Goal: Information Seeking & Learning: Learn about a topic

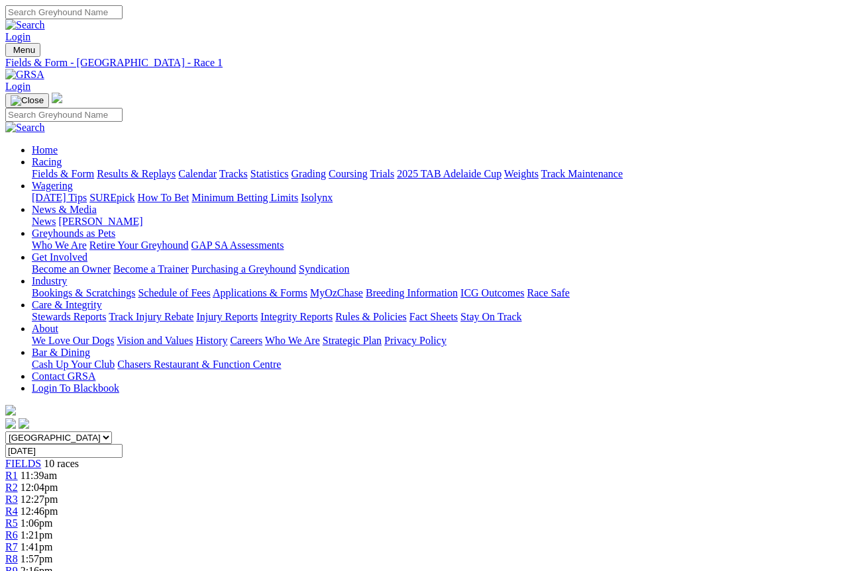
scroll to position [1, 0]
click at [41, 457] on span "FIELDS" at bounding box center [23, 462] width 36 height 11
click at [40, 168] on link "Fields & Form" at bounding box center [63, 173] width 62 height 11
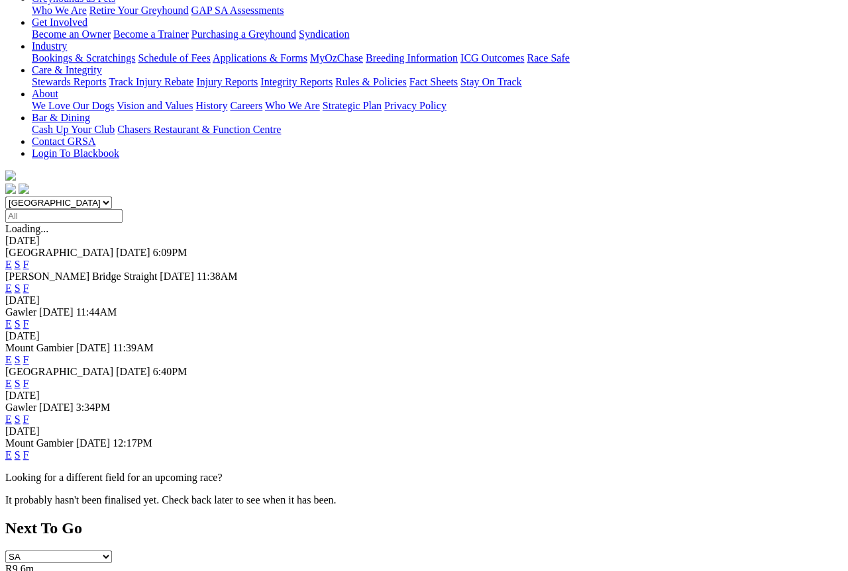
scroll to position [235, 0]
click at [12, 450] on link "E" at bounding box center [8, 455] width 7 height 11
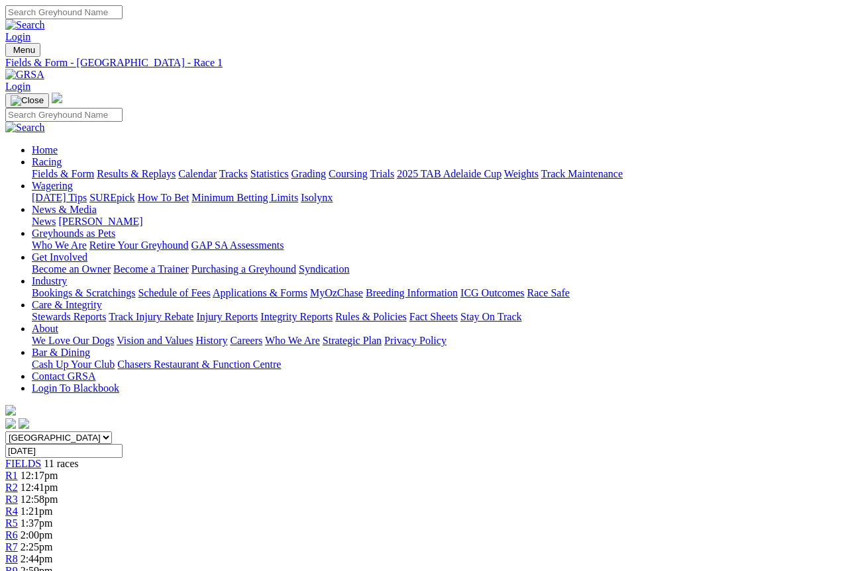
scroll to position [1, 0]
click at [41, 457] on span "FIELDS" at bounding box center [23, 462] width 36 height 11
click at [217, 168] on link "Calendar" at bounding box center [197, 173] width 38 height 11
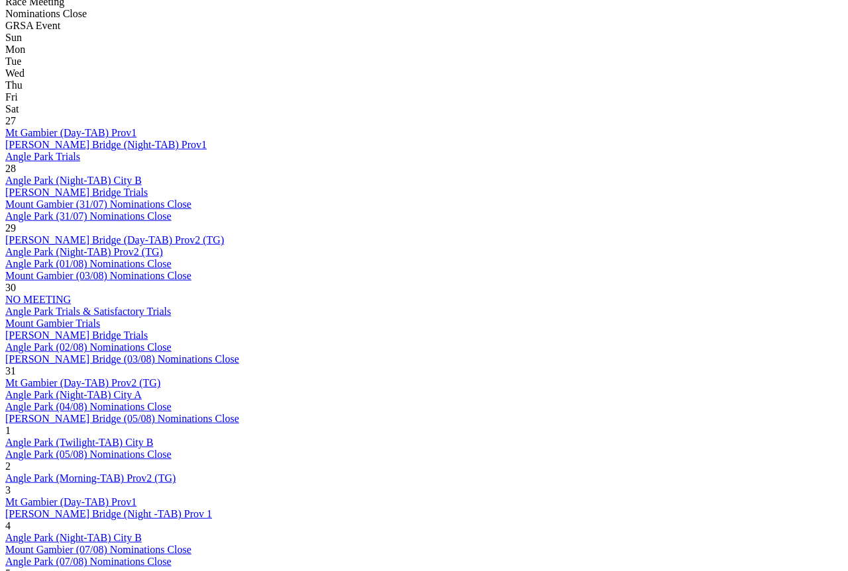
scroll to position [621, 0]
